Goal: Consume media (video, audio): Consume media (video, audio)

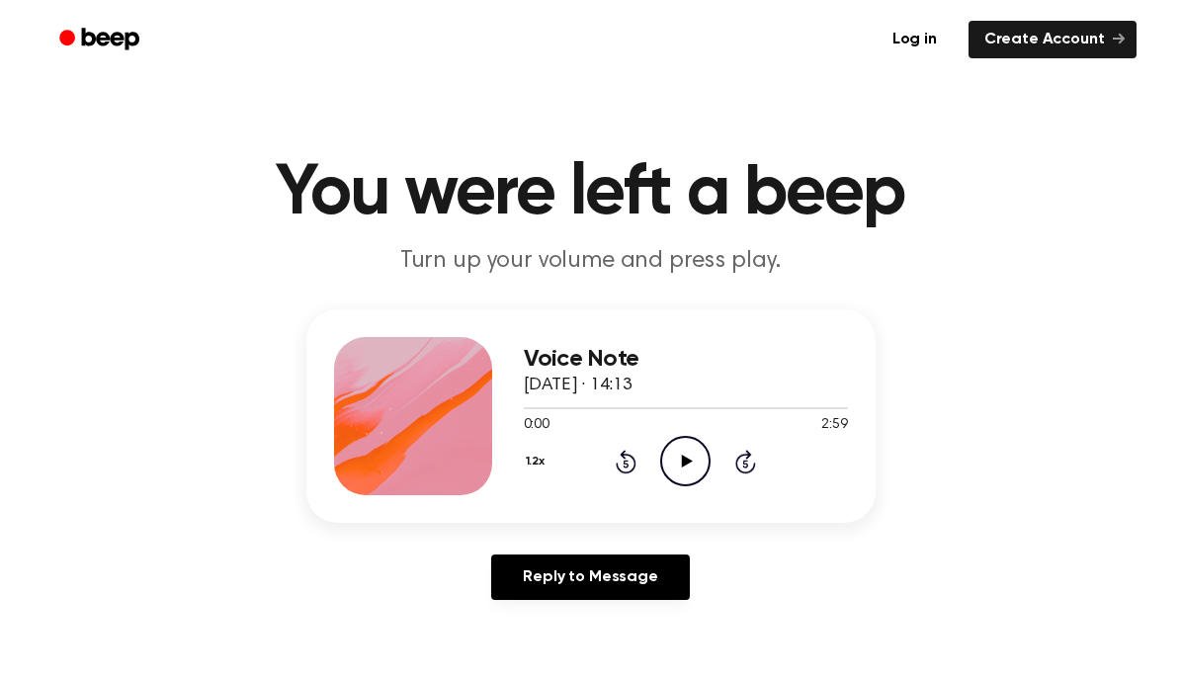
click at [689, 461] on icon at bounding box center [687, 461] width 11 height 13
click at [676, 453] on icon "Play Audio" at bounding box center [685, 461] width 50 height 50
click at [616, 472] on icon "Rewind 5 seconds" at bounding box center [626, 462] width 22 height 26
click at [619, 469] on icon at bounding box center [626, 462] width 21 height 24
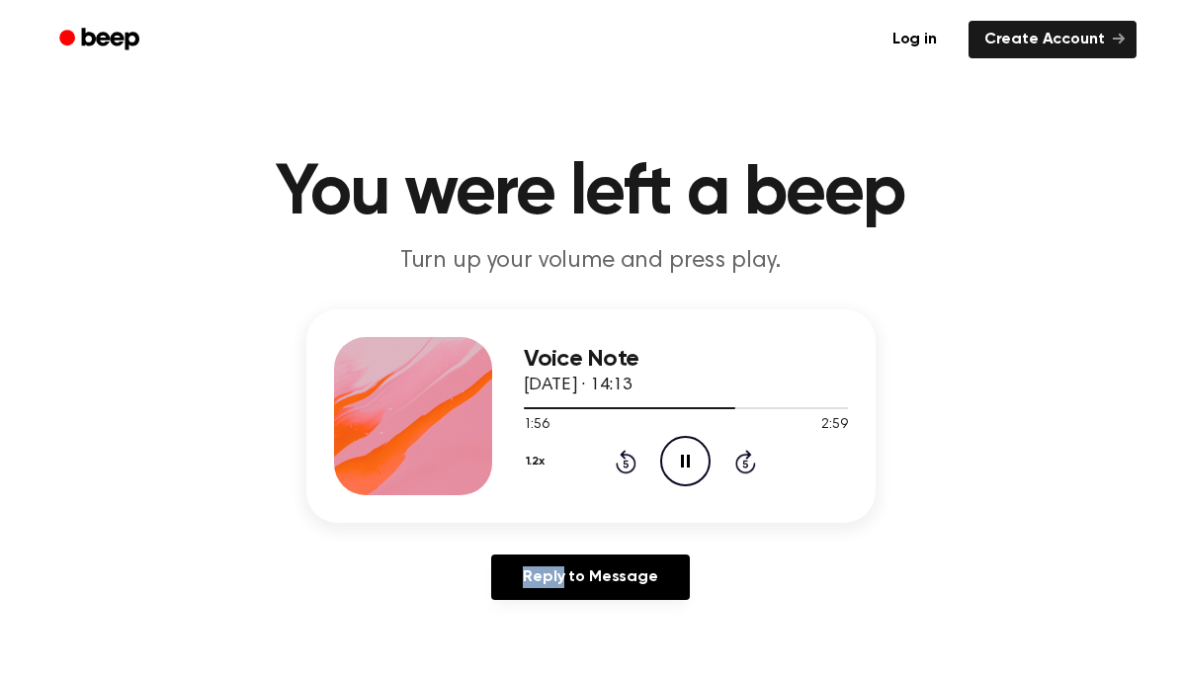
click at [619, 469] on icon at bounding box center [626, 462] width 21 height 24
click at [700, 478] on icon "Play Audio" at bounding box center [685, 461] width 50 height 50
click at [696, 410] on div at bounding box center [686, 407] width 324 height 16
drag, startPoint x: 535, startPoint y: 403, endPoint x: 727, endPoint y: 403, distance: 192.7
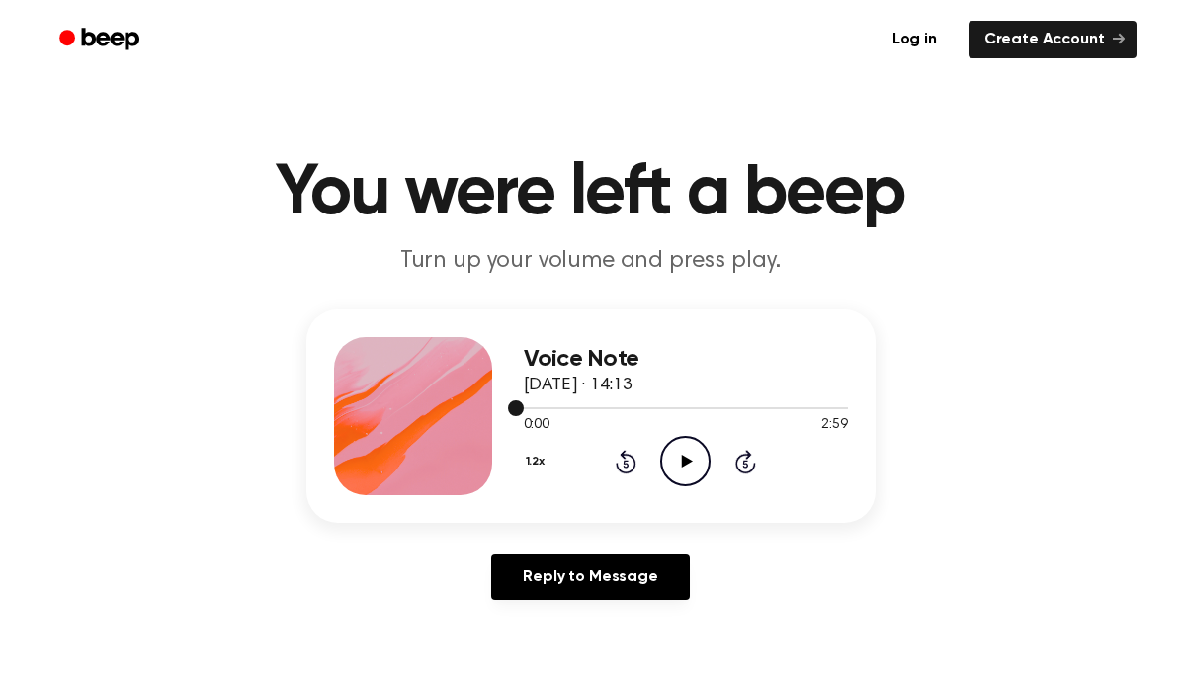
click at [725, 400] on div at bounding box center [686, 407] width 324 height 16
click at [650, 403] on div at bounding box center [686, 407] width 324 height 16
drag, startPoint x: 507, startPoint y: 403, endPoint x: 643, endPoint y: 398, distance: 136.5
click at [643, 398] on div "Voice Note [DATE] · 14:13 0:00 2:59 Your browser does not support the [object O…" at bounding box center [590, 415] width 569 height 213
click at [524, 405] on div at bounding box center [686, 407] width 324 height 16
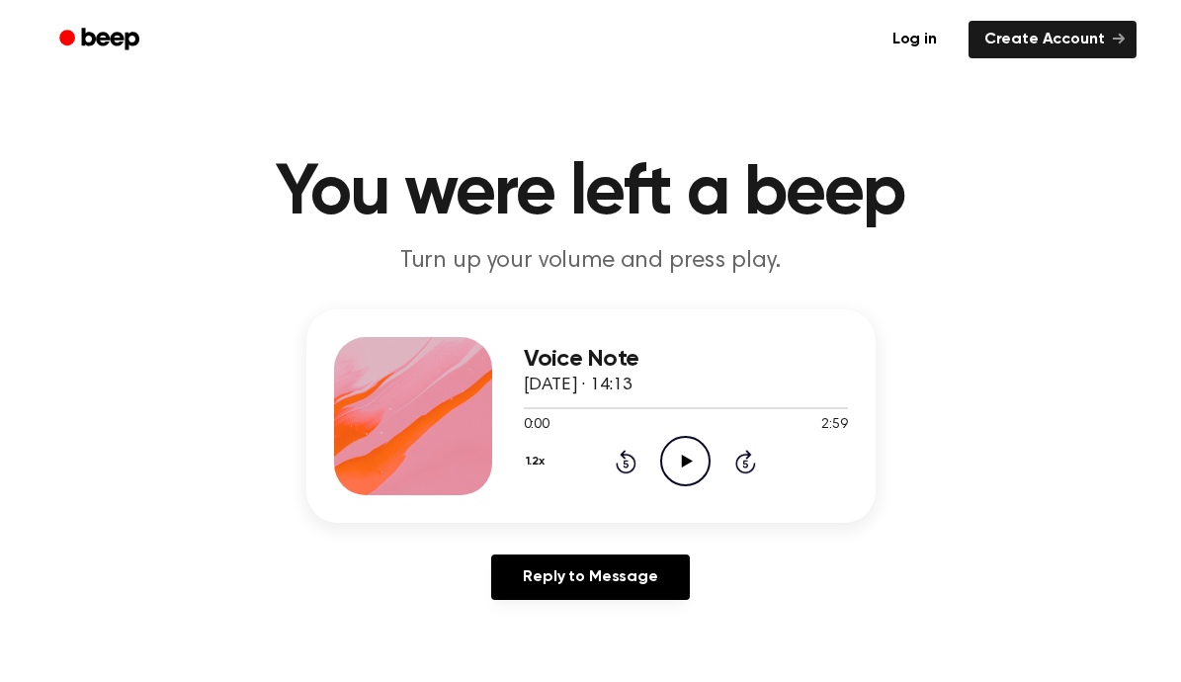
drag, startPoint x: 521, startPoint y: 409, endPoint x: 677, endPoint y: 391, distance: 157.2
click at [677, 391] on div "Voice Note [DATE] · 14:13 0:00 2:59 Your browser does not support the [object O…" at bounding box center [686, 416] width 324 height 158
click at [675, 404] on div at bounding box center [686, 407] width 324 height 16
click at [671, 411] on div at bounding box center [686, 407] width 324 height 16
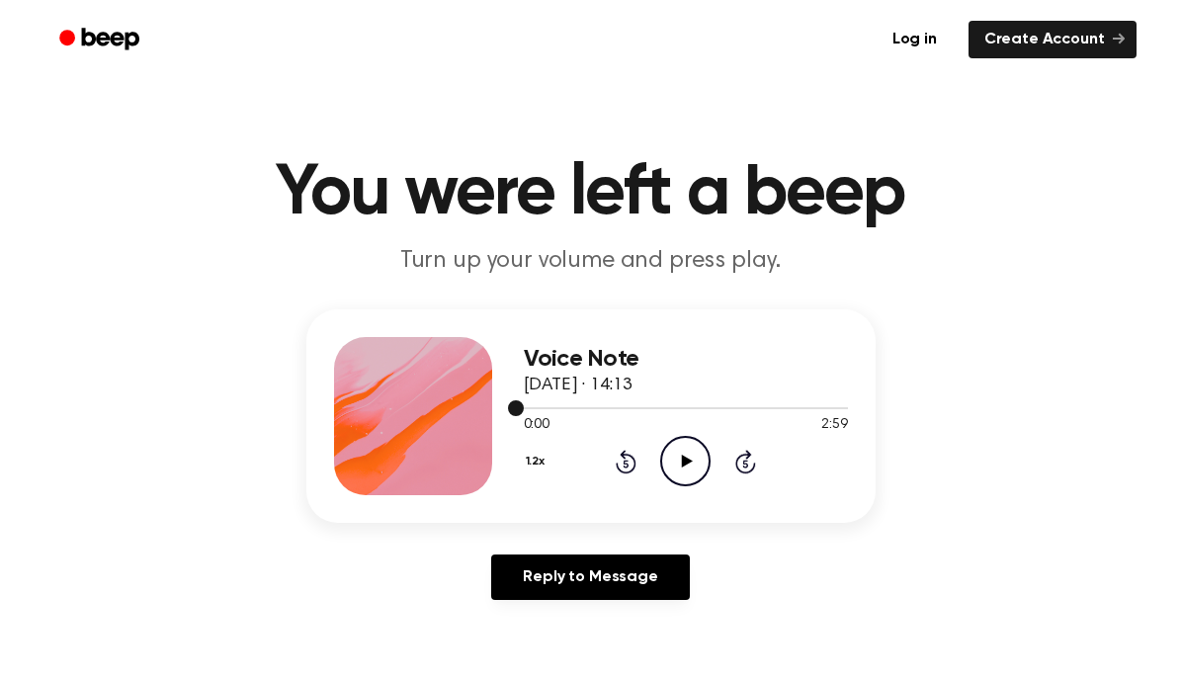
drag, startPoint x: 519, startPoint y: 412, endPoint x: 657, endPoint y: 404, distance: 138.6
click at [657, 404] on div at bounding box center [686, 407] width 324 height 16
click at [748, 471] on icon at bounding box center [745, 462] width 21 height 24
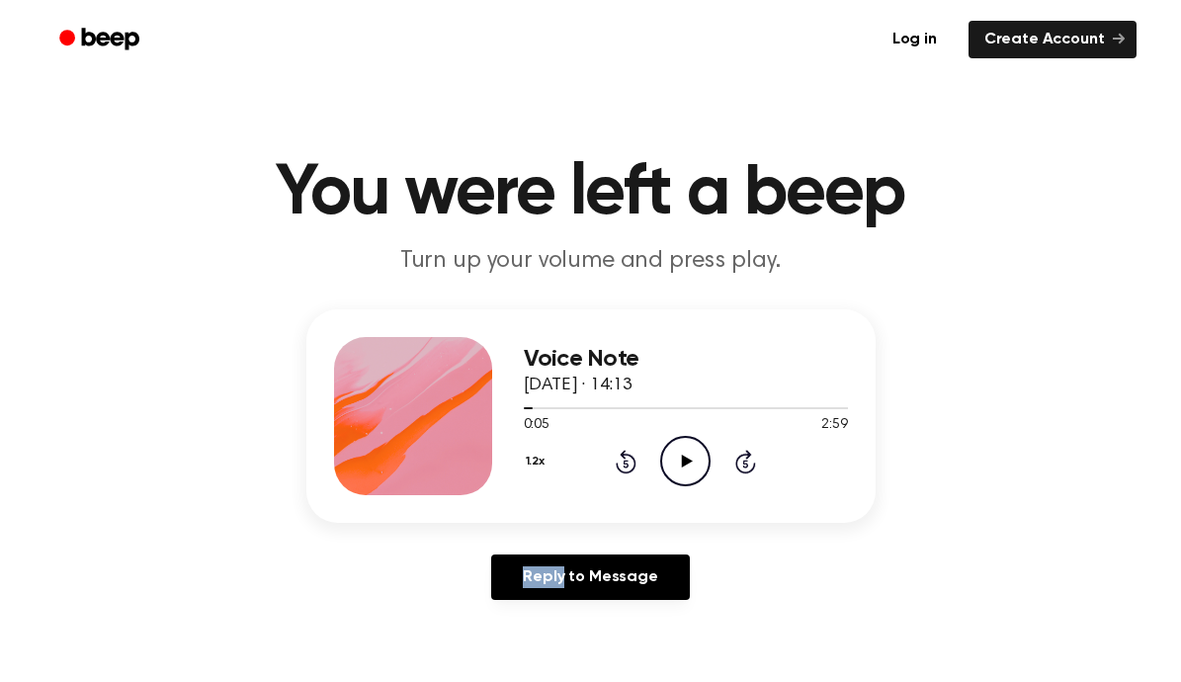
click at [748, 471] on icon at bounding box center [745, 462] width 21 height 24
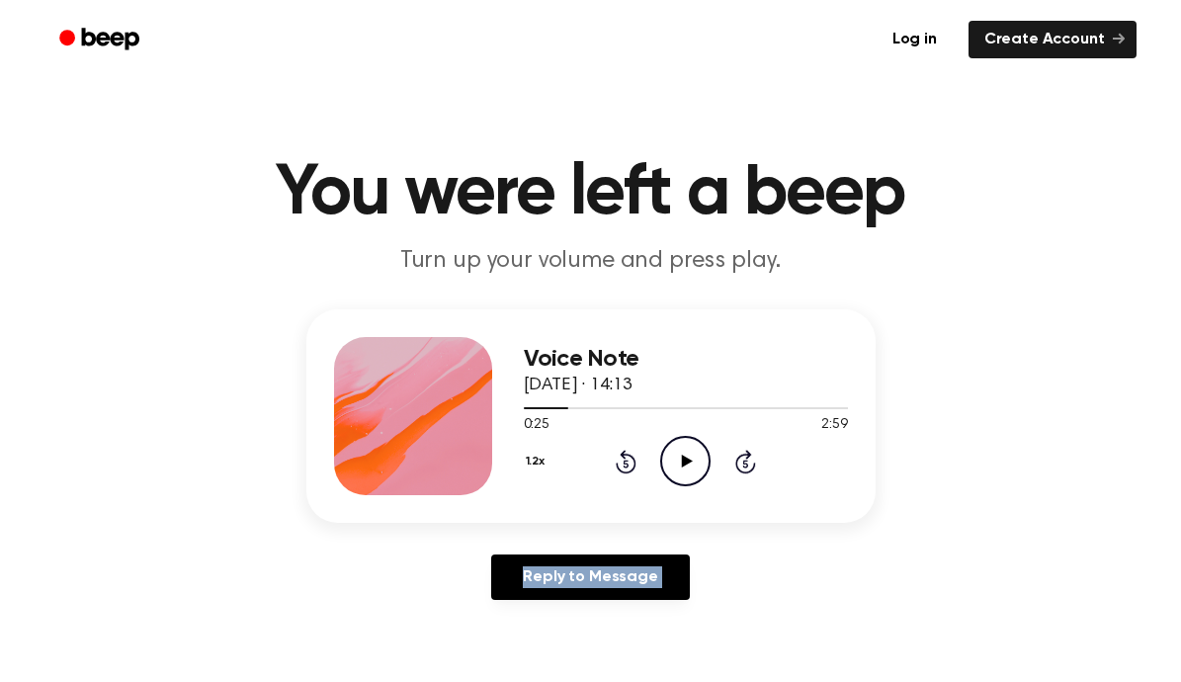
click at [748, 471] on icon at bounding box center [745, 462] width 21 height 24
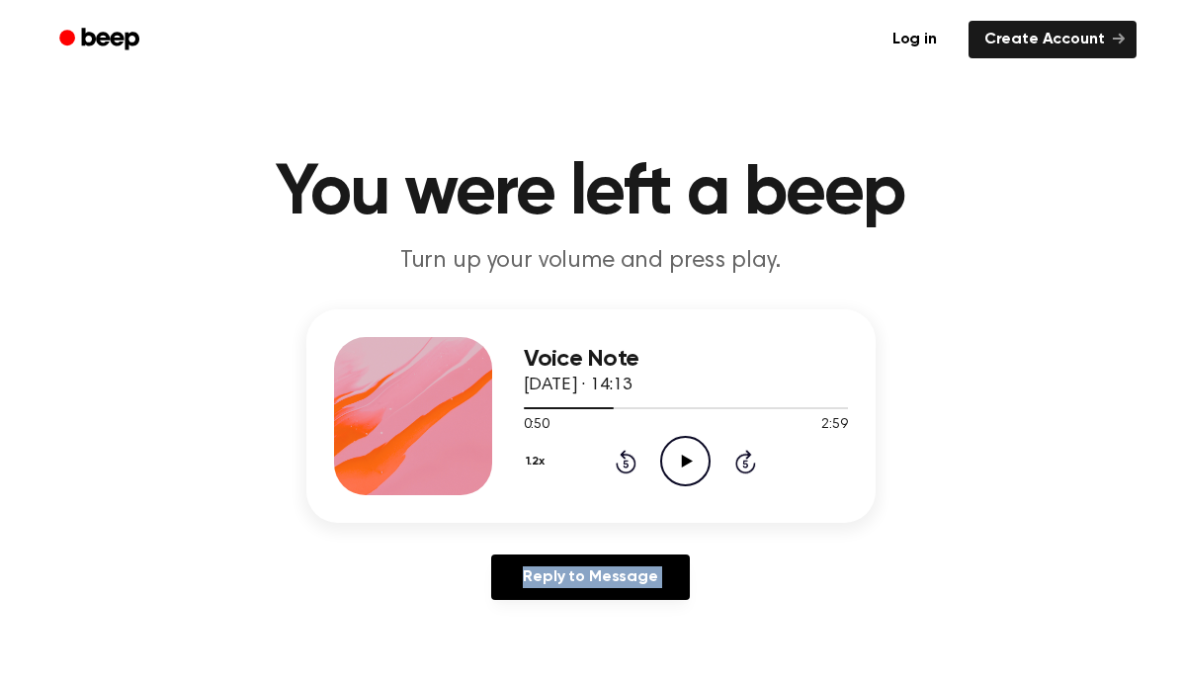
click at [748, 471] on icon at bounding box center [745, 462] width 21 height 24
click at [684, 451] on icon "Play Audio" at bounding box center [685, 461] width 50 height 50
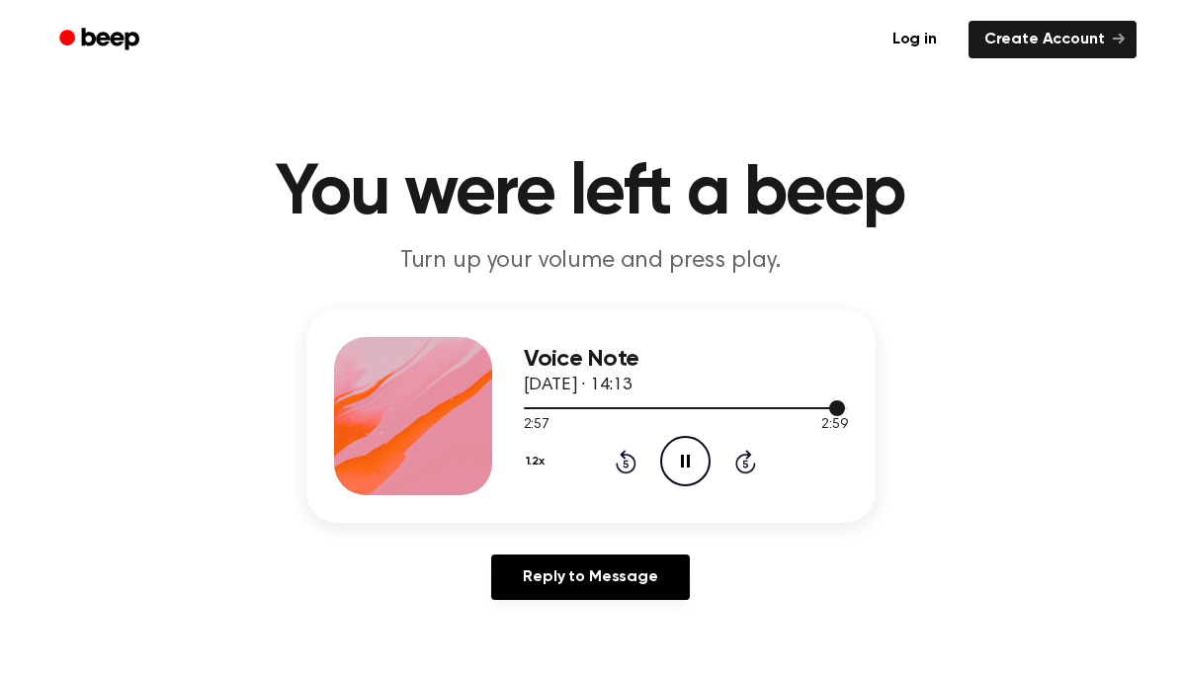
click at [643, 406] on div at bounding box center [686, 407] width 324 height 16
click at [695, 403] on div at bounding box center [686, 407] width 324 height 16
click at [686, 409] on div at bounding box center [686, 408] width 324 height 2
drag, startPoint x: 528, startPoint y: 407, endPoint x: 637, endPoint y: 407, distance: 109.7
click at [637, 407] on div at bounding box center [686, 408] width 324 height 2
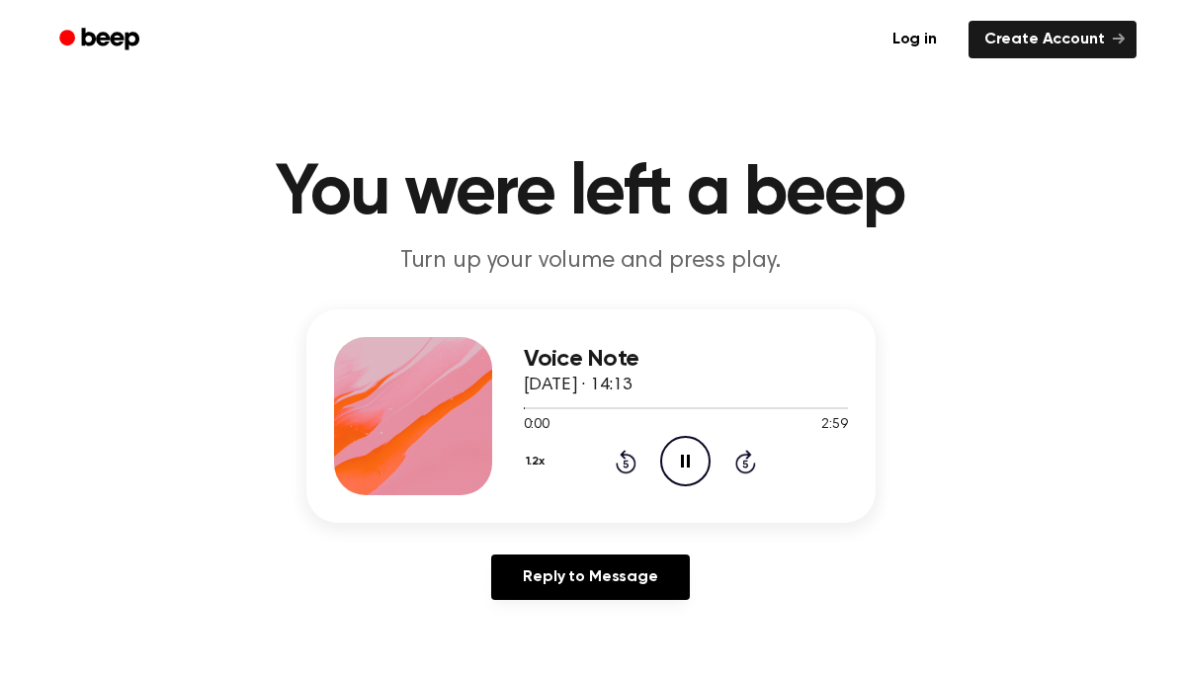
click at [731, 451] on div "1.2x Rewind 5 seconds Pause Audio Skip 5 seconds" at bounding box center [686, 461] width 324 height 50
click at [760, 472] on div "1.2x Rewind 5 seconds Pause Audio Skip 5 seconds" at bounding box center [686, 461] width 324 height 50
click at [752, 471] on icon at bounding box center [745, 462] width 21 height 24
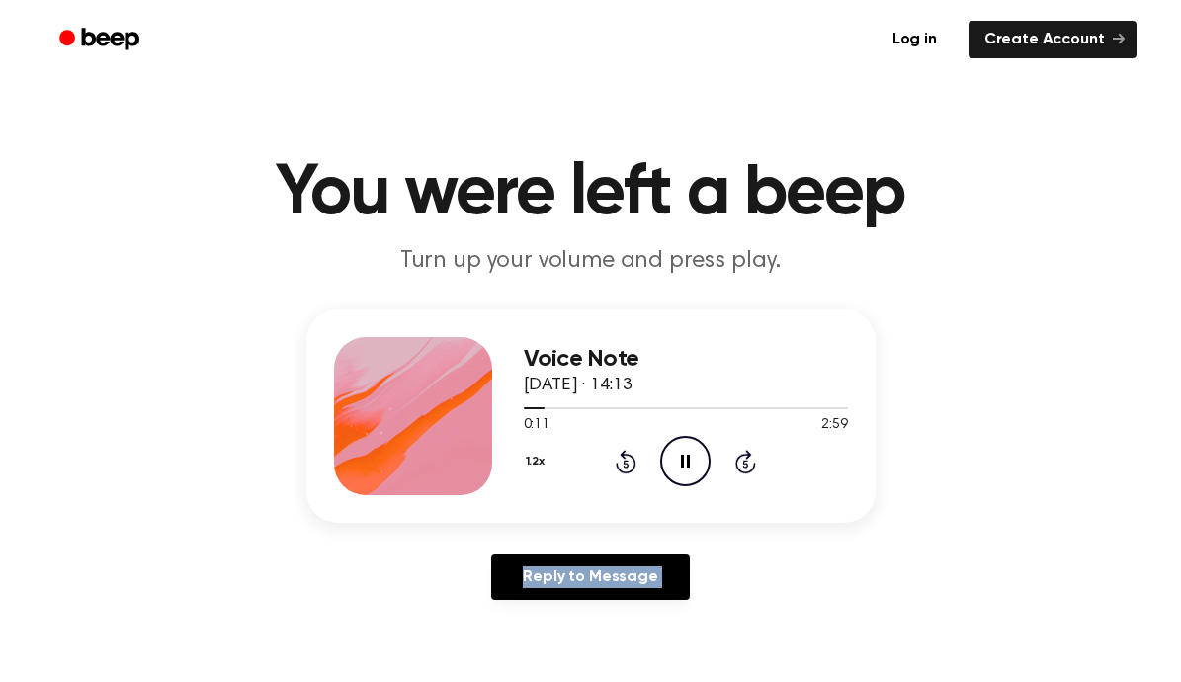
click at [752, 471] on icon at bounding box center [745, 462] width 21 height 24
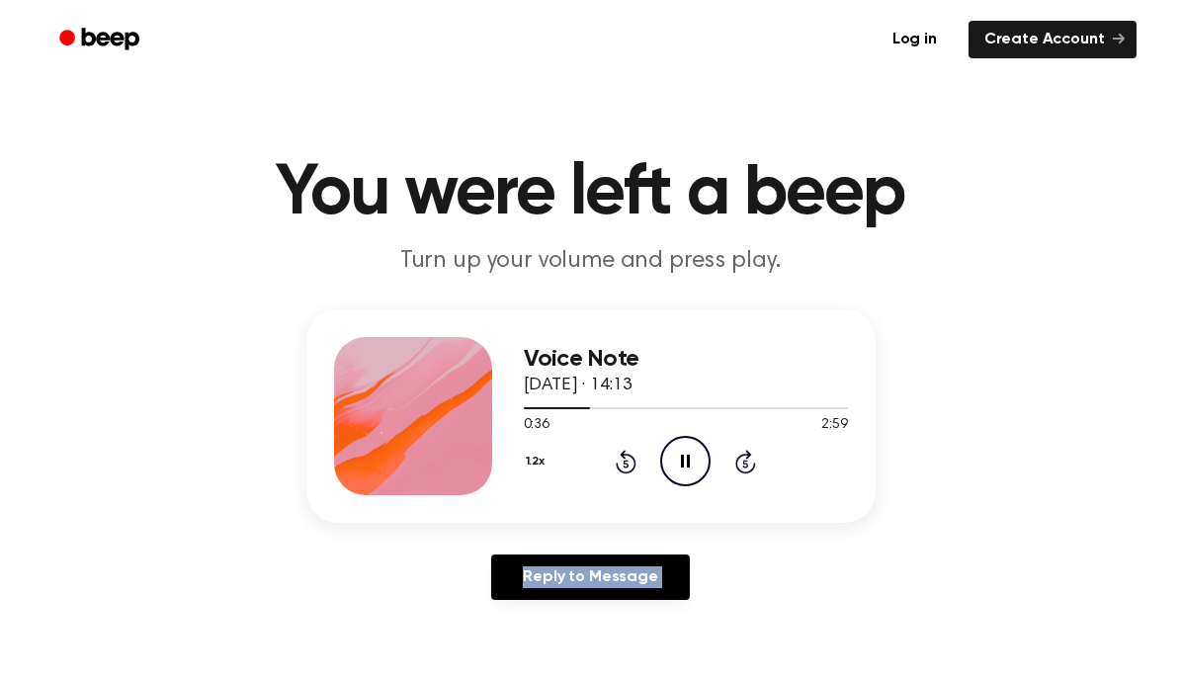
click at [752, 471] on icon at bounding box center [745, 462] width 21 height 24
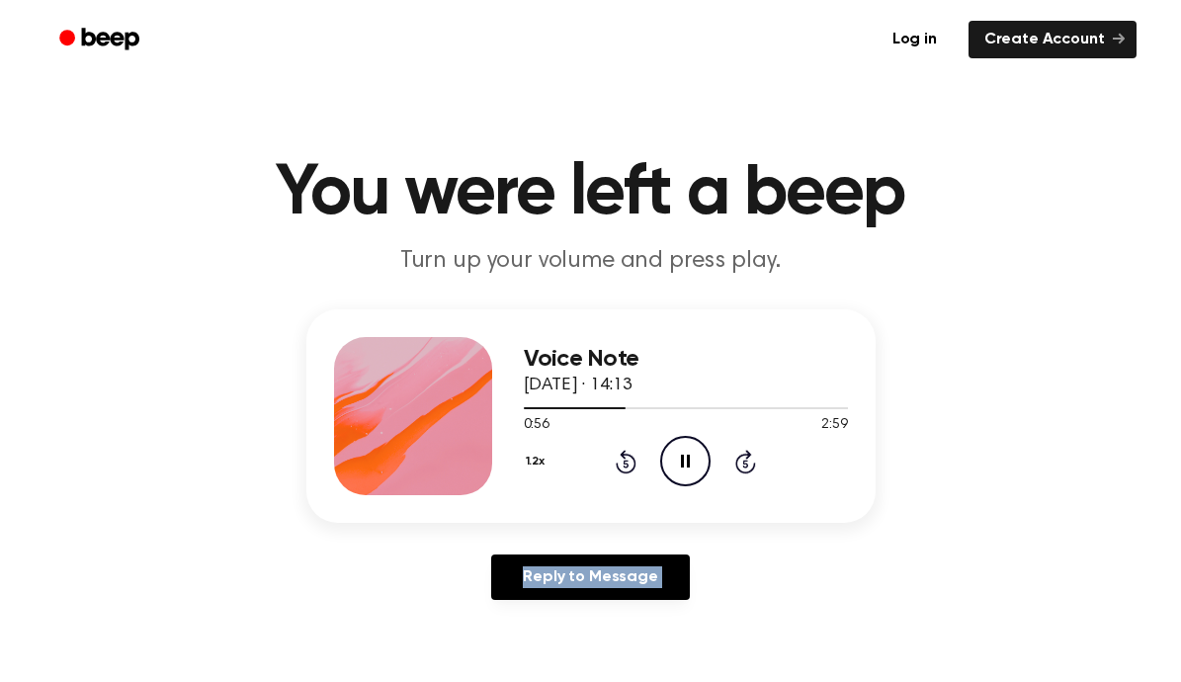
click at [752, 471] on icon at bounding box center [745, 462] width 21 height 24
click at [972, 384] on div "Voice Note [DATE] · 14:13 1:21 2:59 Your browser does not support the [object O…" at bounding box center [591, 462] width 1134 height 306
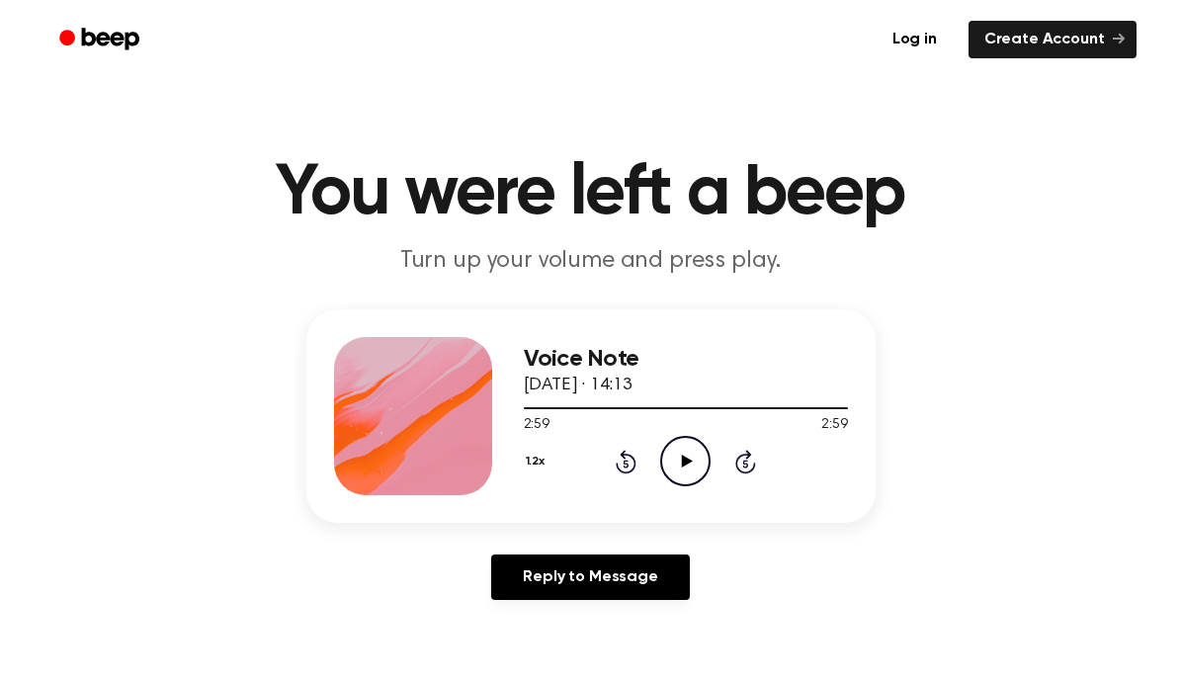
click at [685, 464] on icon at bounding box center [687, 461] width 11 height 13
drag, startPoint x: 655, startPoint y: 405, endPoint x: 688, endPoint y: 405, distance: 32.6
click at [688, 405] on div at bounding box center [686, 407] width 324 height 16
drag, startPoint x: 529, startPoint y: 407, endPoint x: 698, endPoint y: 408, distance: 169.0
click at [698, 408] on div at bounding box center [686, 408] width 324 height 2
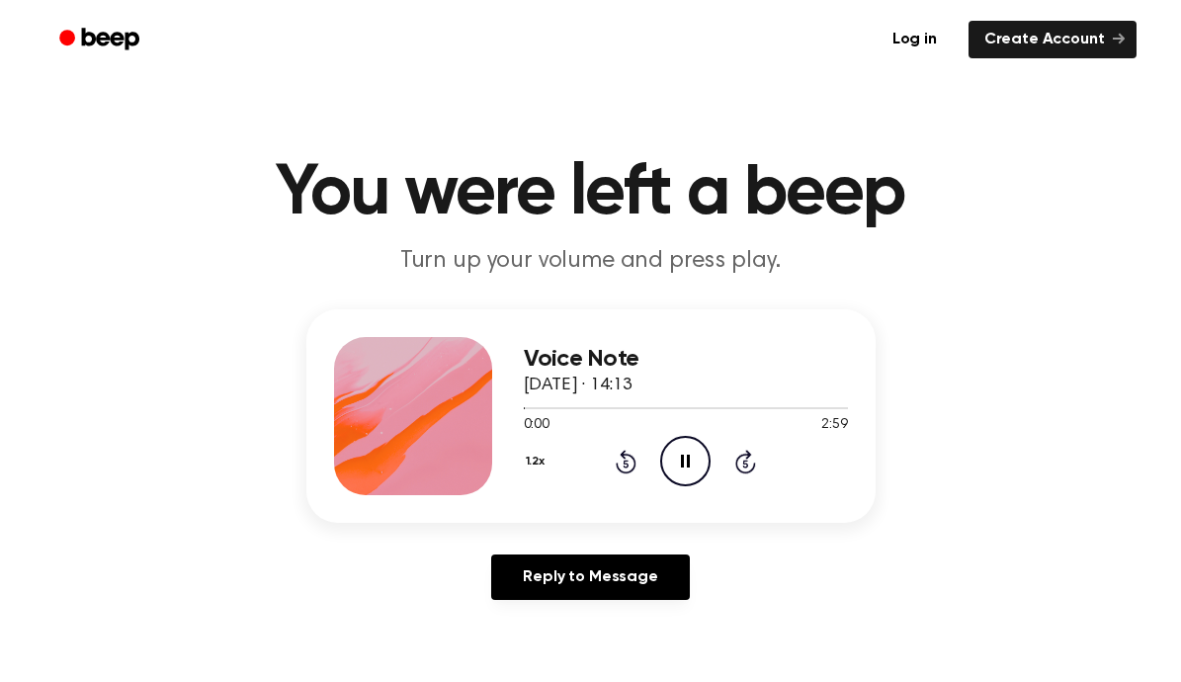
click at [738, 458] on icon at bounding box center [745, 462] width 21 height 24
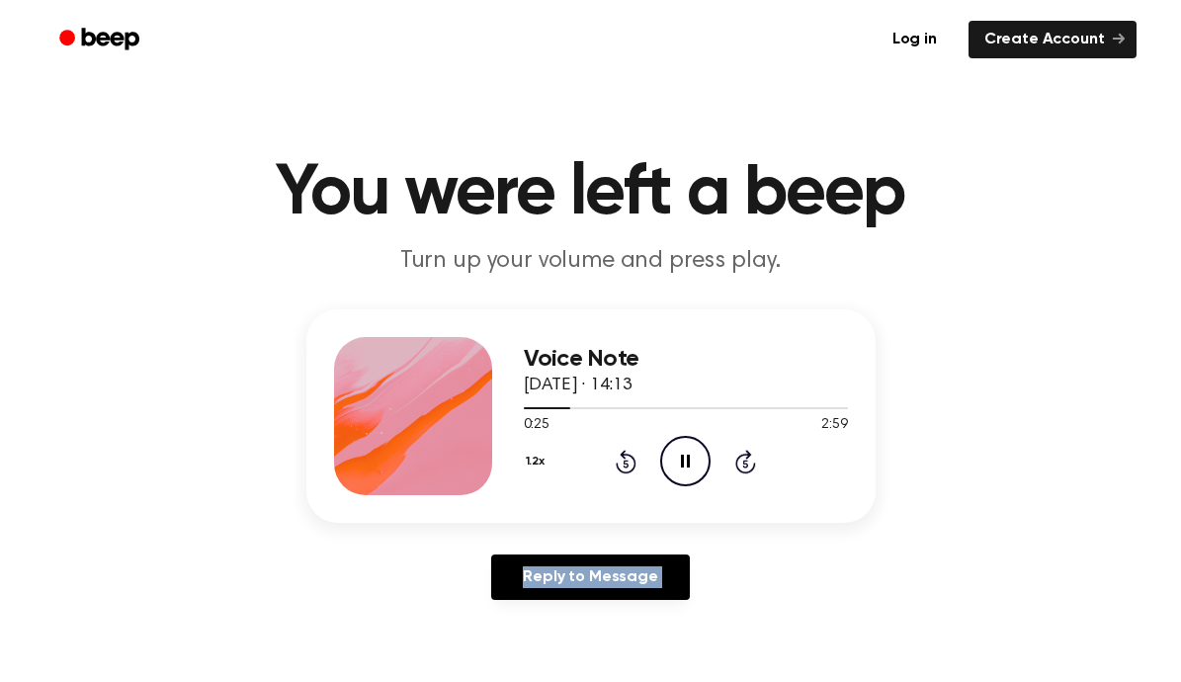
click at [738, 458] on icon at bounding box center [745, 462] width 21 height 24
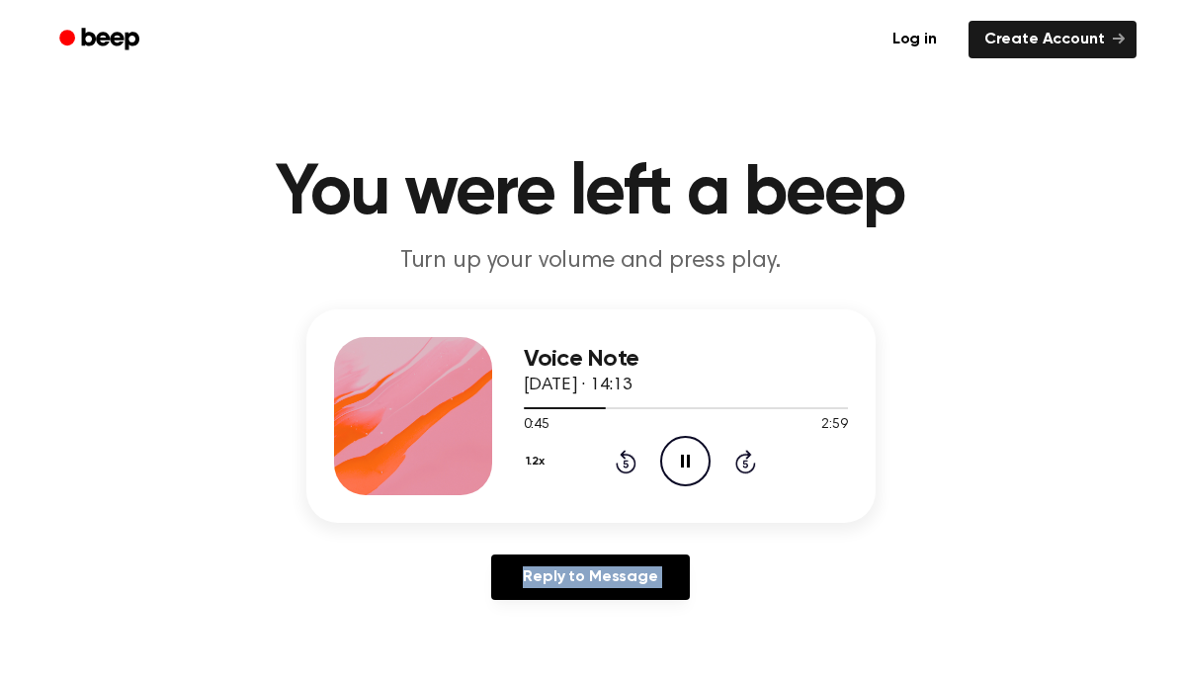
click at [738, 458] on icon at bounding box center [745, 462] width 21 height 24
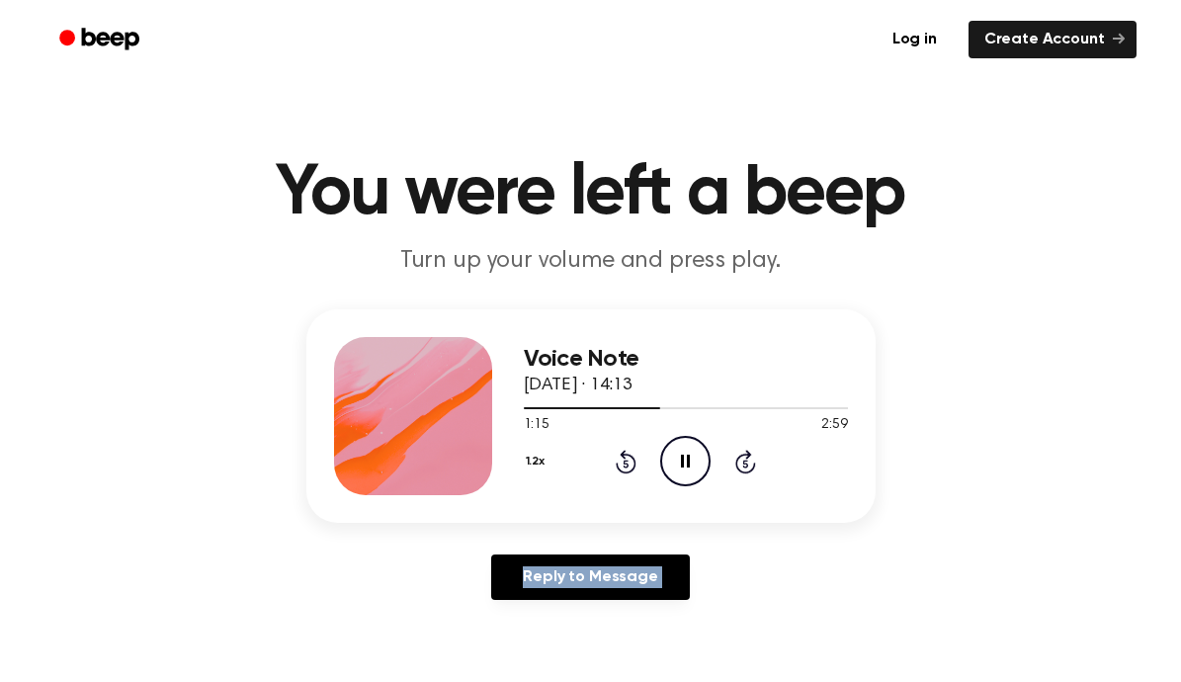
click at [738, 458] on icon at bounding box center [745, 462] width 21 height 24
